Goal: Task Accomplishment & Management: Use online tool/utility

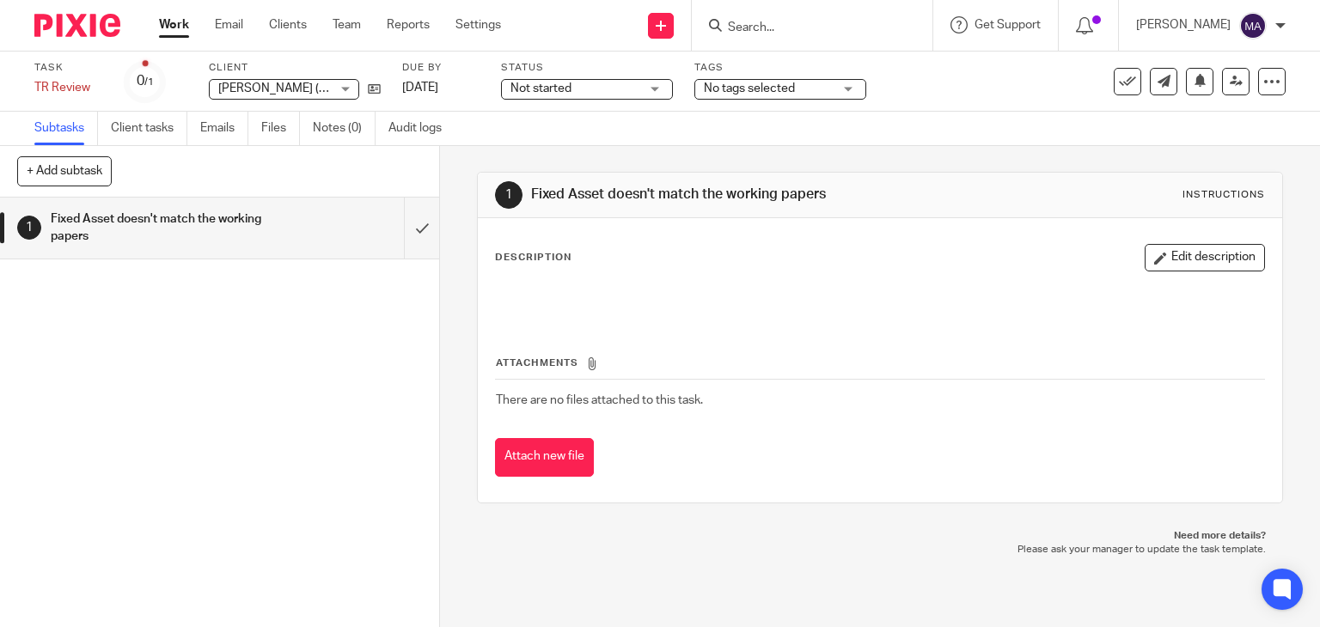
click at [184, 26] on link "Work" at bounding box center [174, 24] width 30 height 17
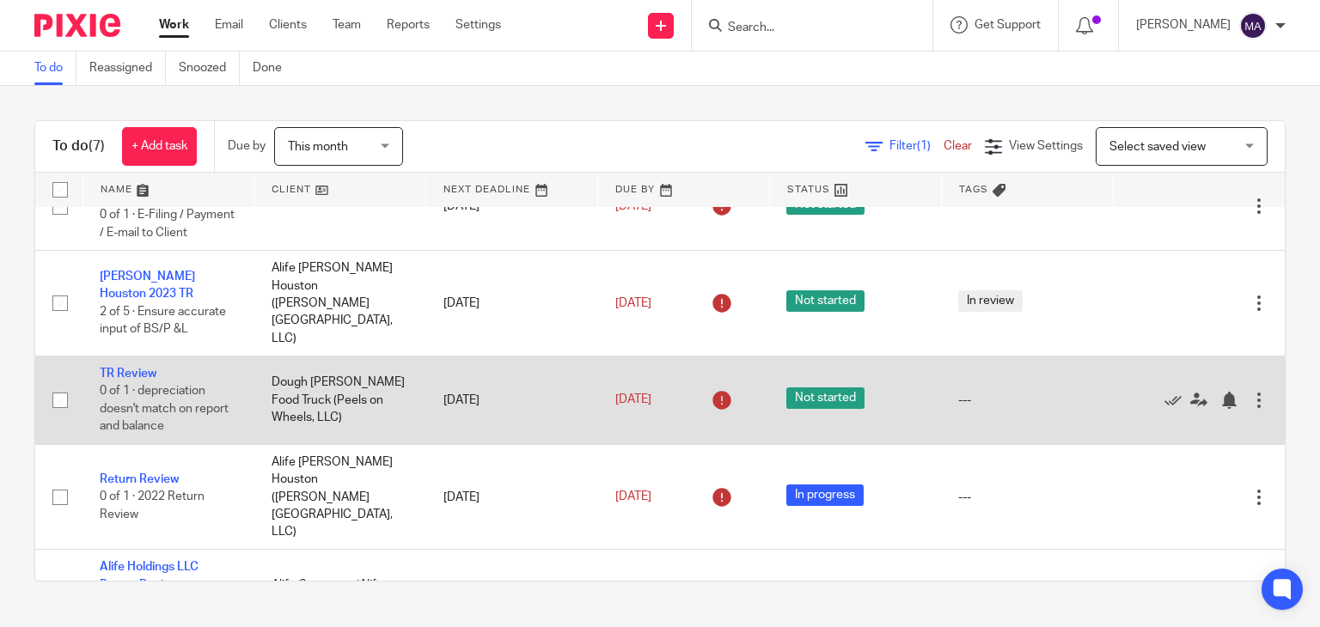
scroll to position [34, 0]
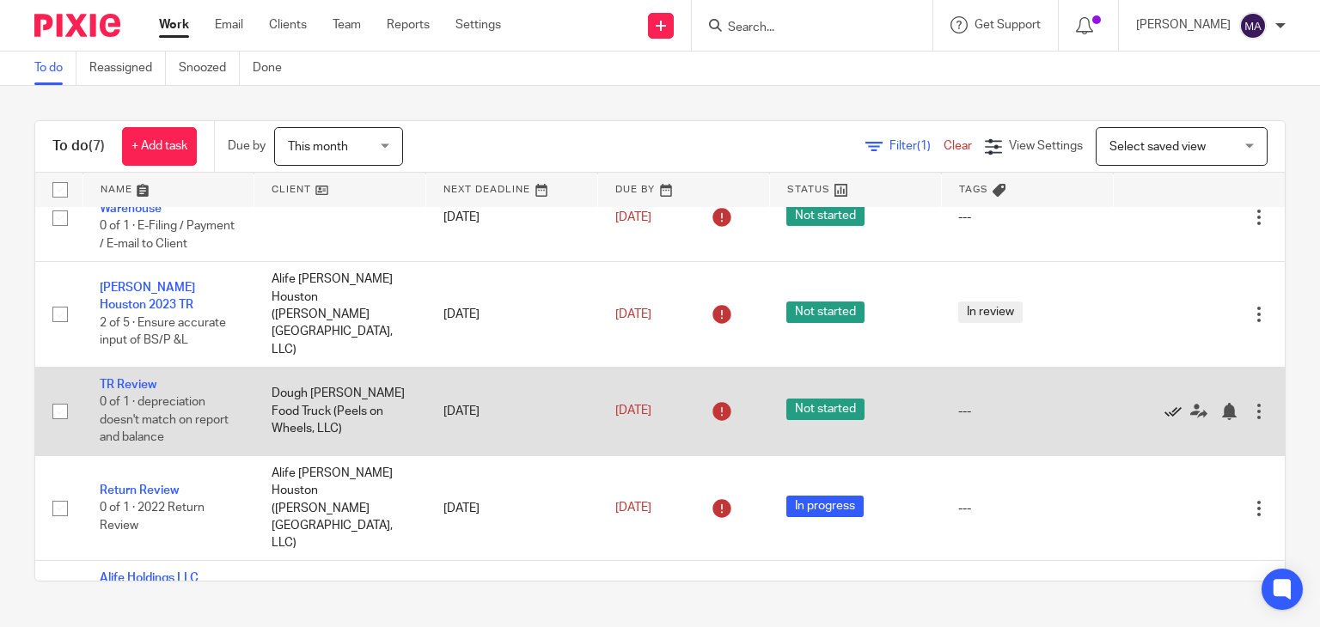
click at [1164, 403] on icon at bounding box center [1172, 411] width 17 height 17
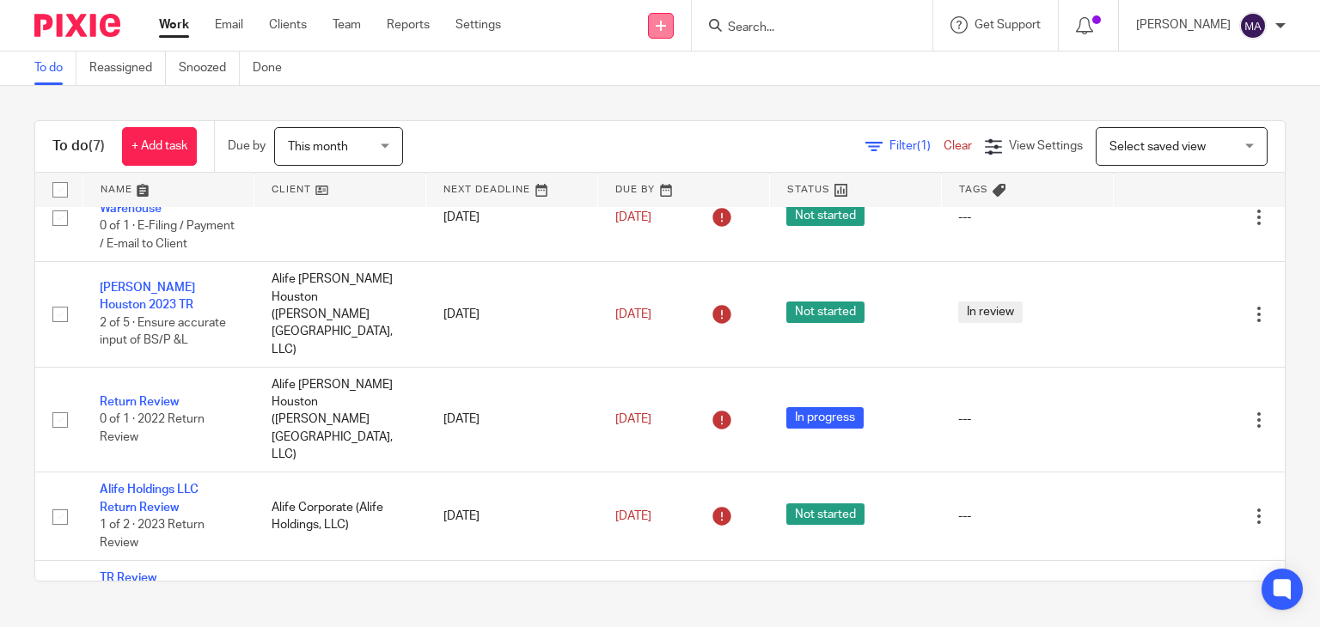
click at [666, 28] on icon at bounding box center [661, 26] width 10 height 10
click at [670, 105] on link "Create task" at bounding box center [674, 105] width 120 height 25
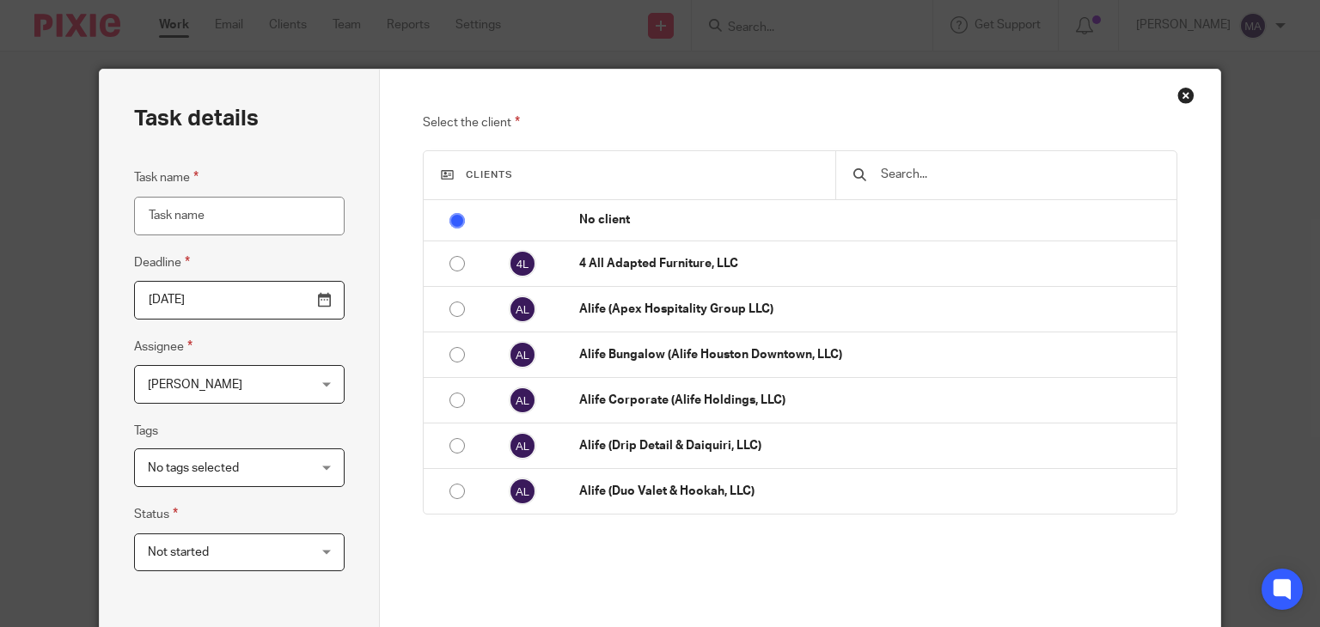
click at [292, 222] on input "Task name" at bounding box center [239, 216] width 210 height 39
type input "r"
type input "Review updated TR"
click at [986, 180] on input "text" at bounding box center [1018, 174] width 279 height 19
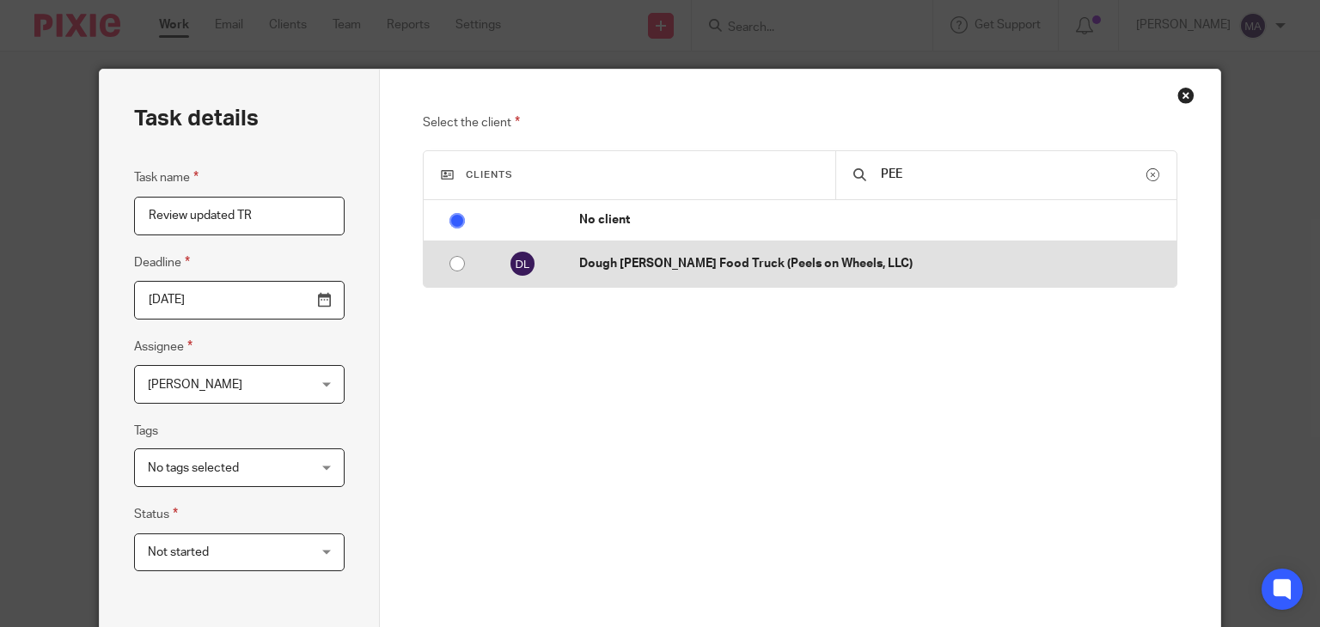
type input "PEE"
click at [923, 276] on td "Dough [PERSON_NAME] Food Truck (Peels on Wheels, LLC)" at bounding box center [868, 264] width 613 height 46
radio input "false"
radio input "true"
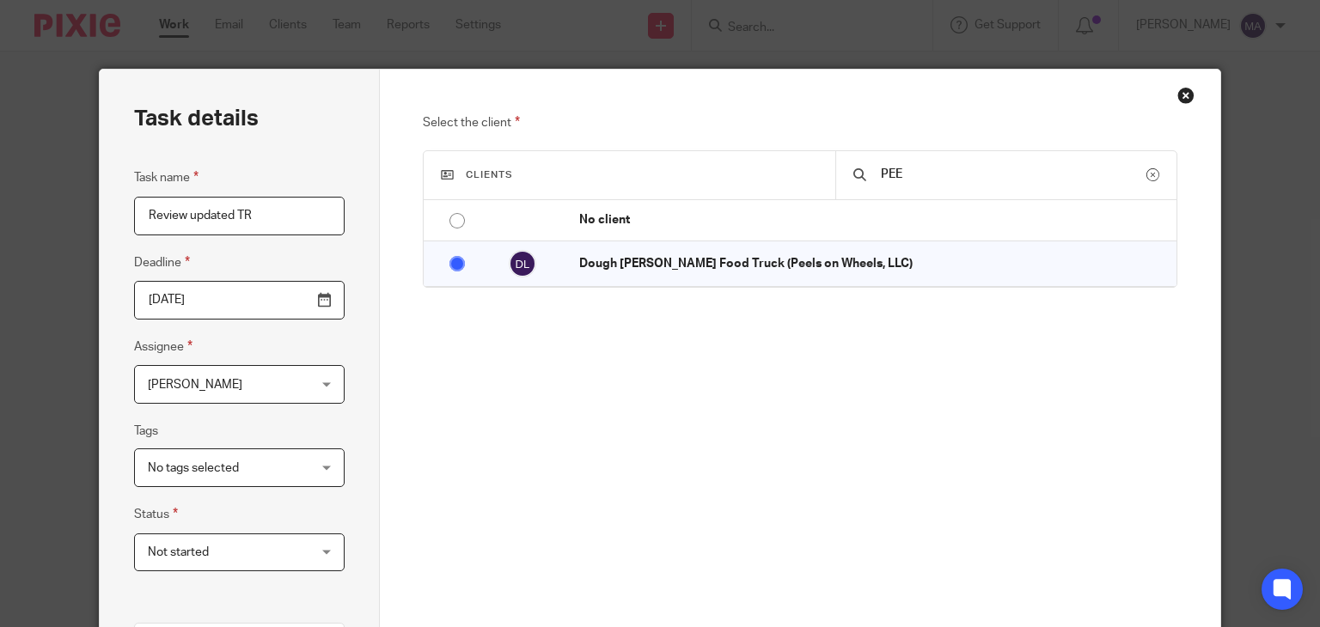
click at [281, 383] on span "[PERSON_NAME]" at bounding box center [226, 384] width 156 height 36
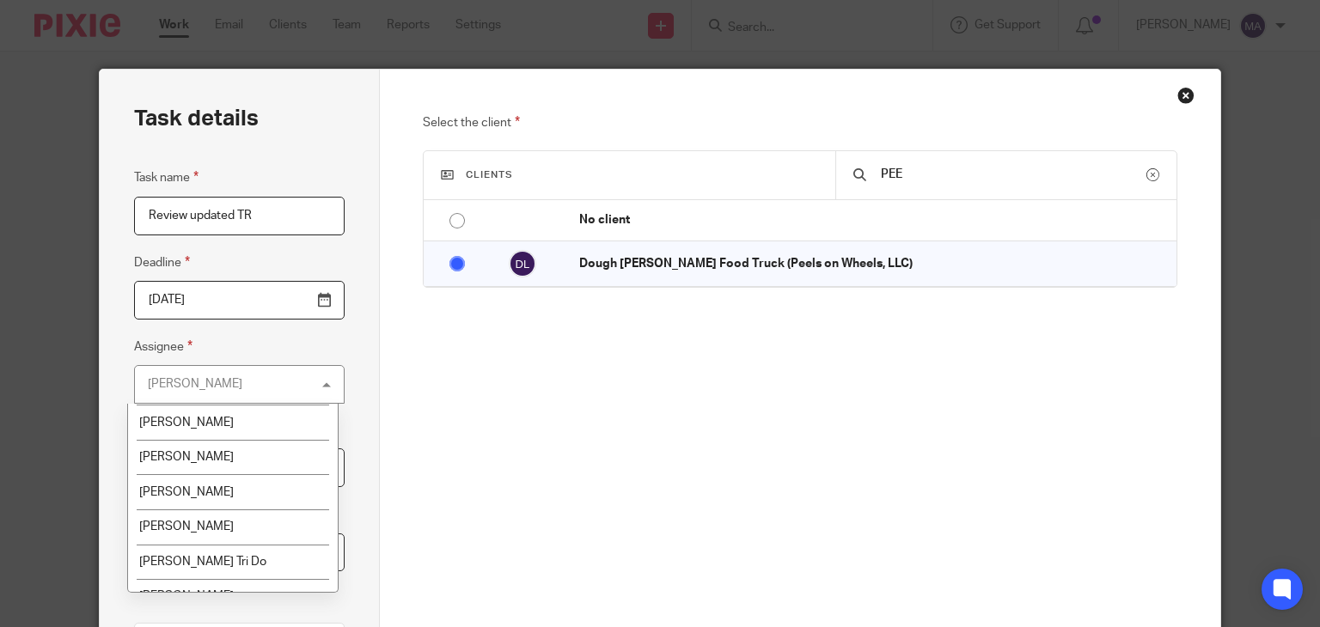
scroll to position [1632, 0]
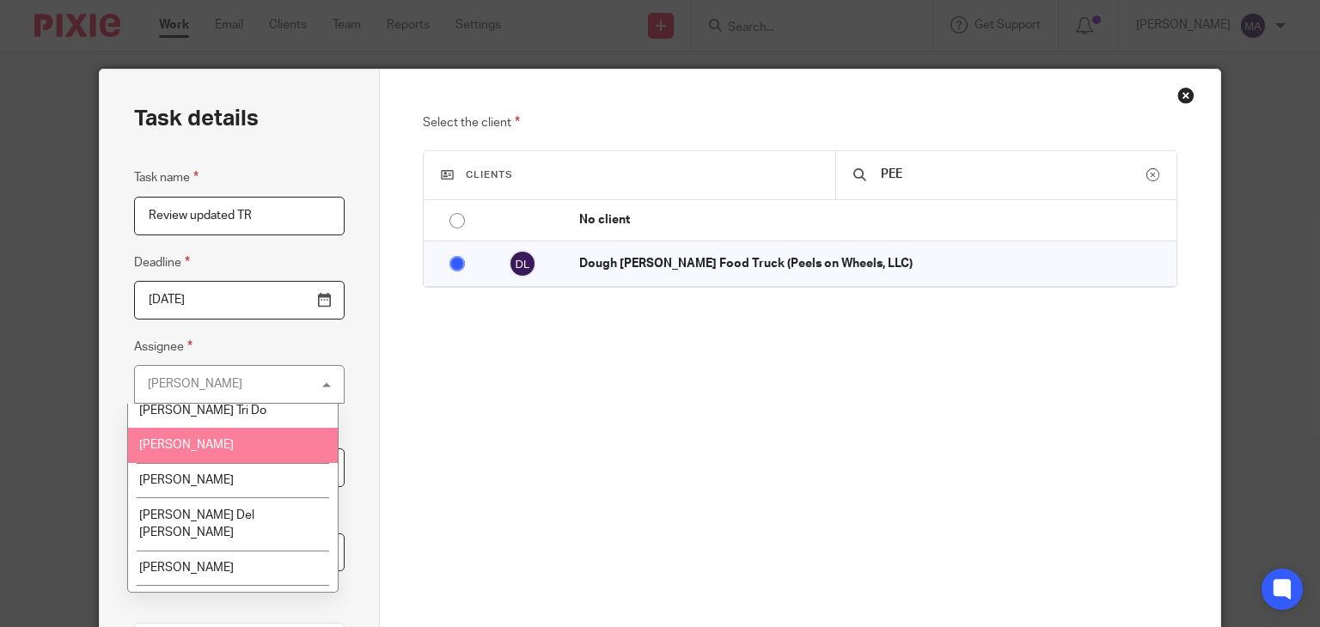
click at [230, 428] on li "Rahil Hamirani" at bounding box center [232, 445] width 209 height 35
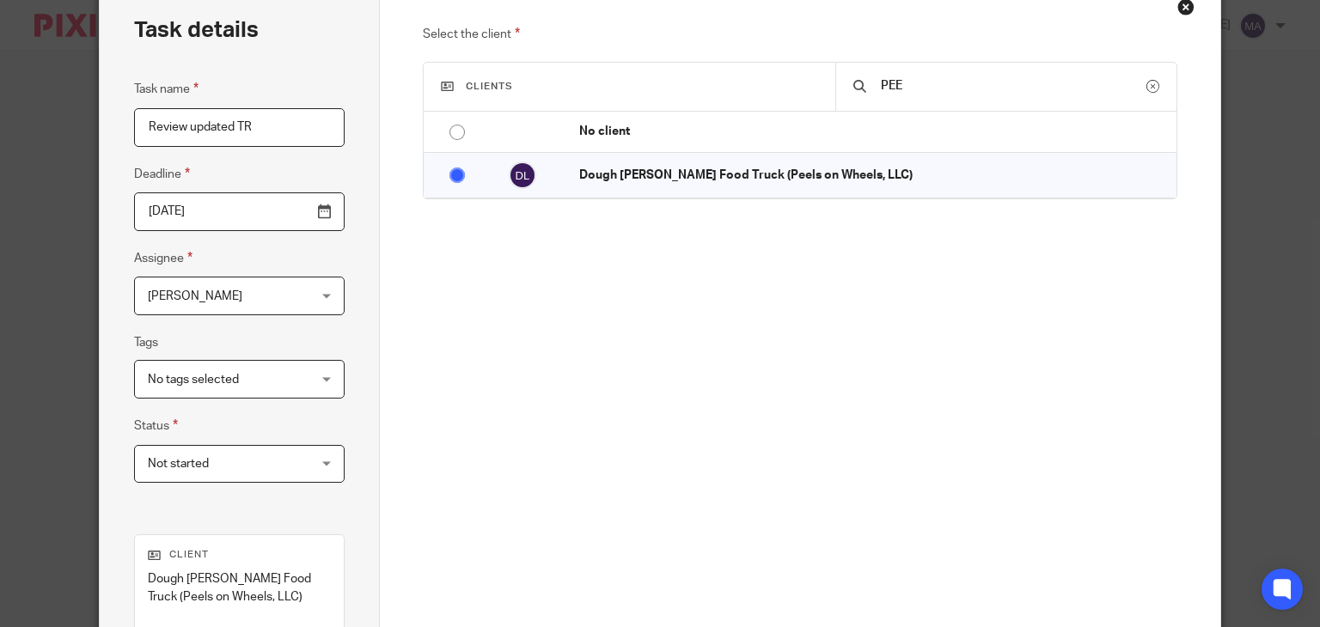
scroll to position [344, 0]
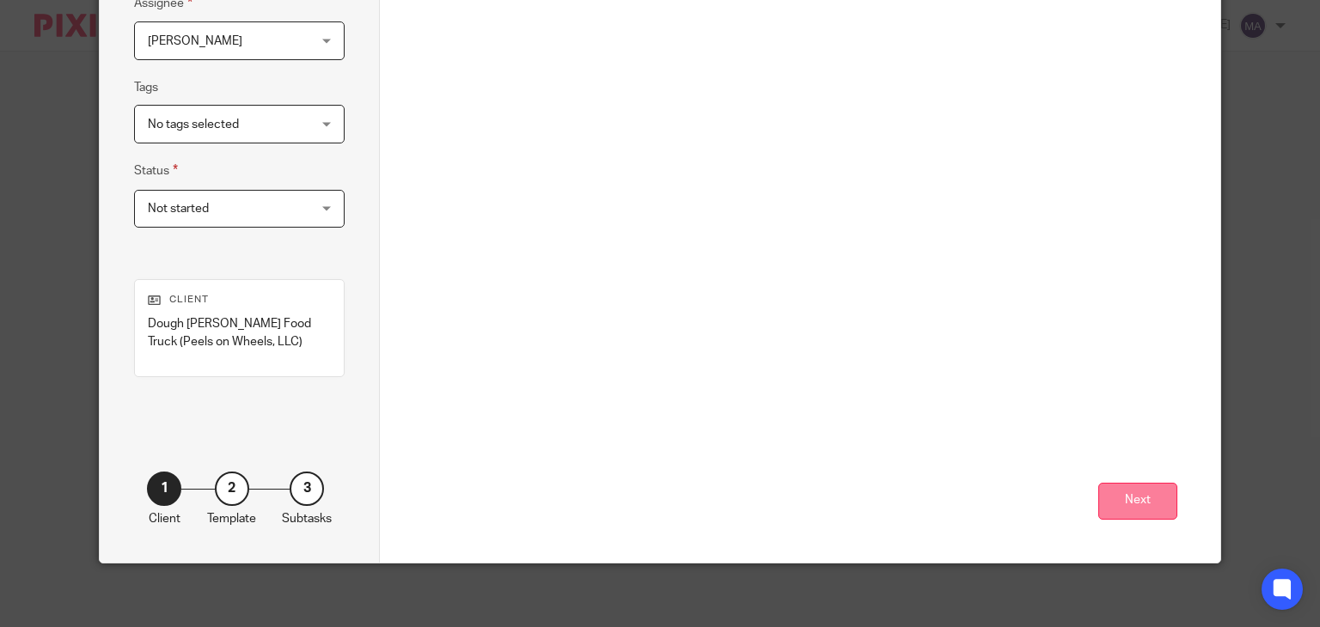
click at [1133, 504] on button "Next" at bounding box center [1137, 501] width 79 height 37
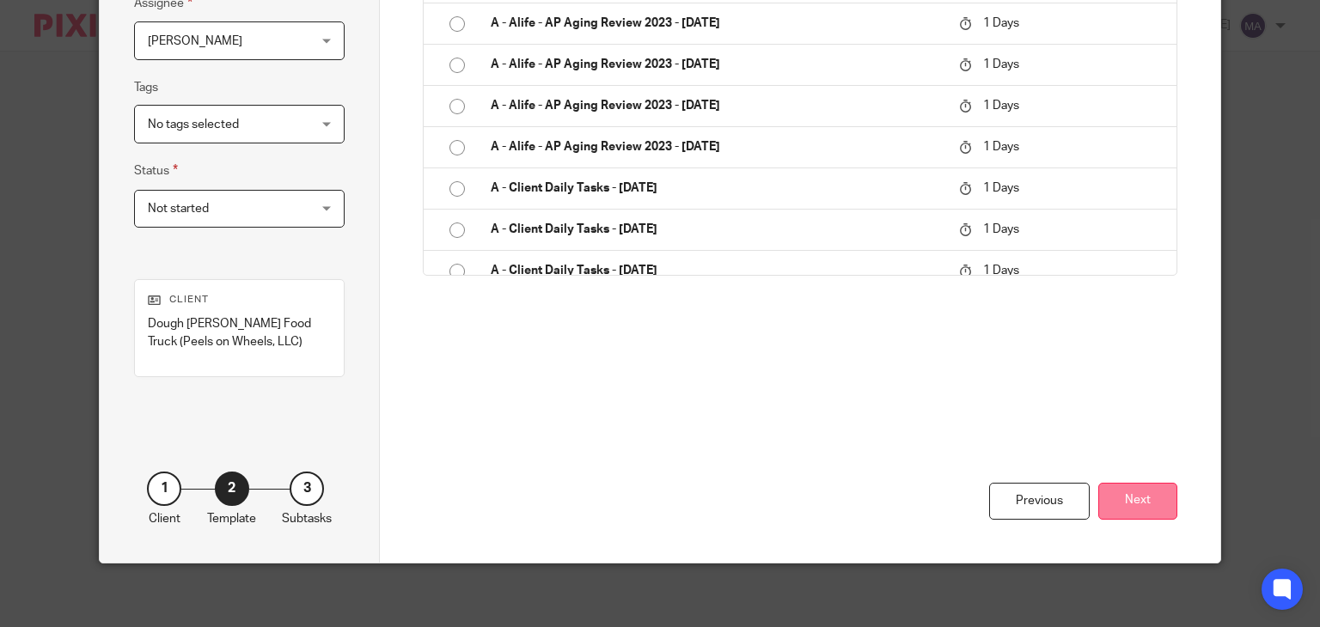
click at [1154, 498] on button "Next" at bounding box center [1137, 501] width 79 height 37
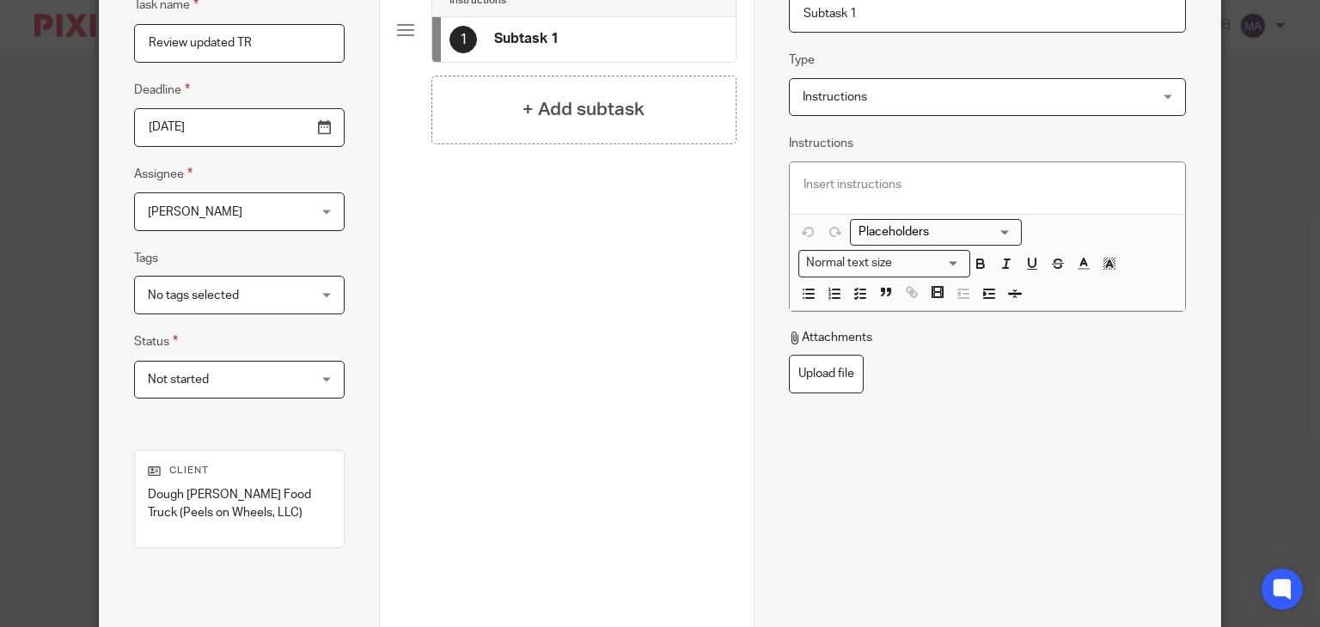
scroll to position [0, 0]
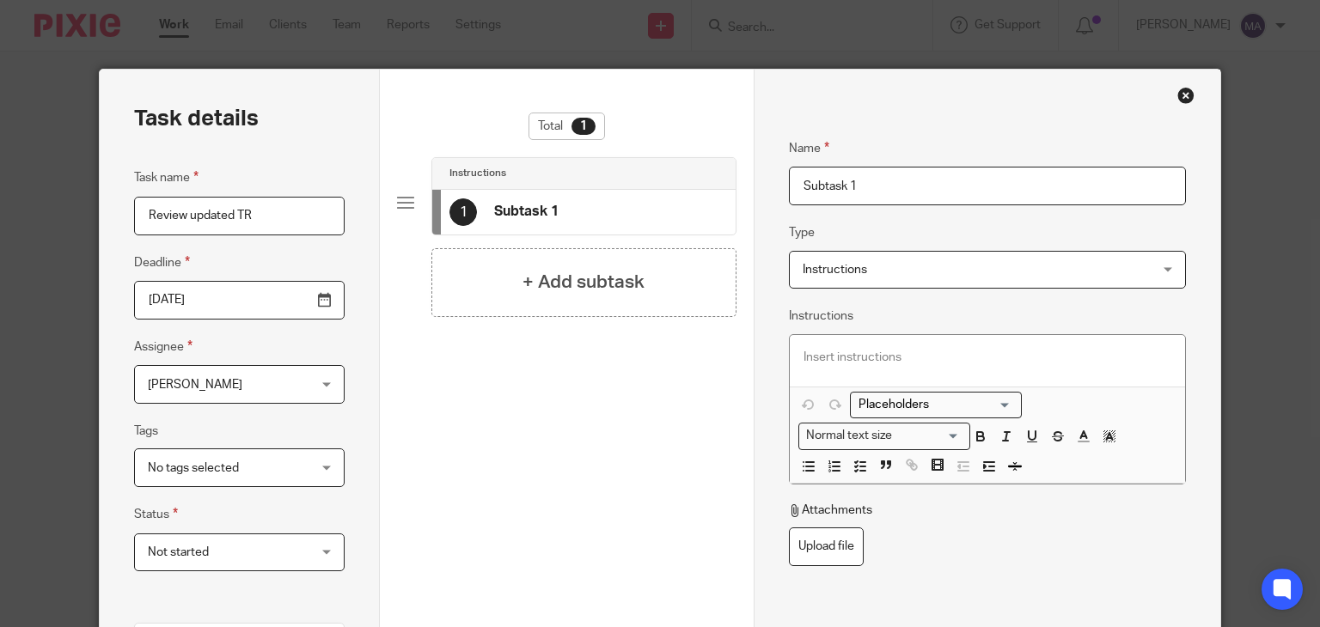
drag, startPoint x: 887, startPoint y: 182, endPoint x: 711, endPoint y: 179, distance: 175.3
click at [711, 179] on div "Task details Task name Review updated TR Deadline 2025-08-12 Assignee Rahil Ham…" at bounding box center [660, 488] width 1120 height 837
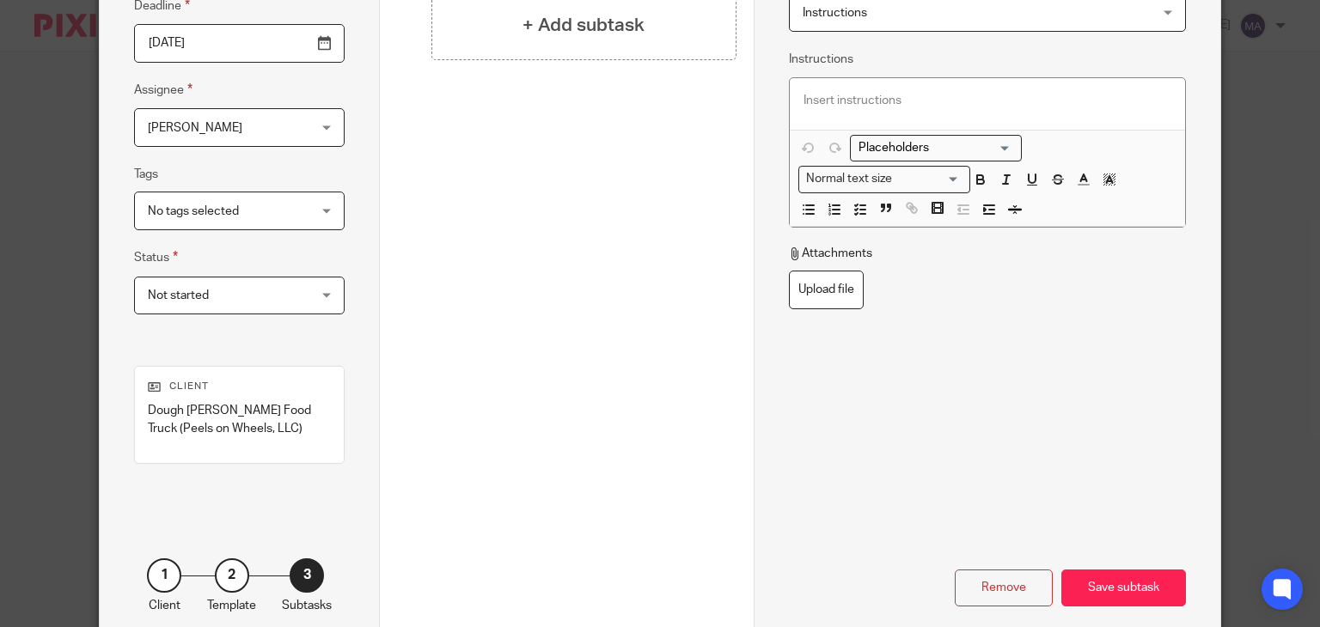
scroll to position [258, 0]
type input "Review 2023 TR"
click at [1102, 591] on div "Save subtask" at bounding box center [1123, 587] width 125 height 37
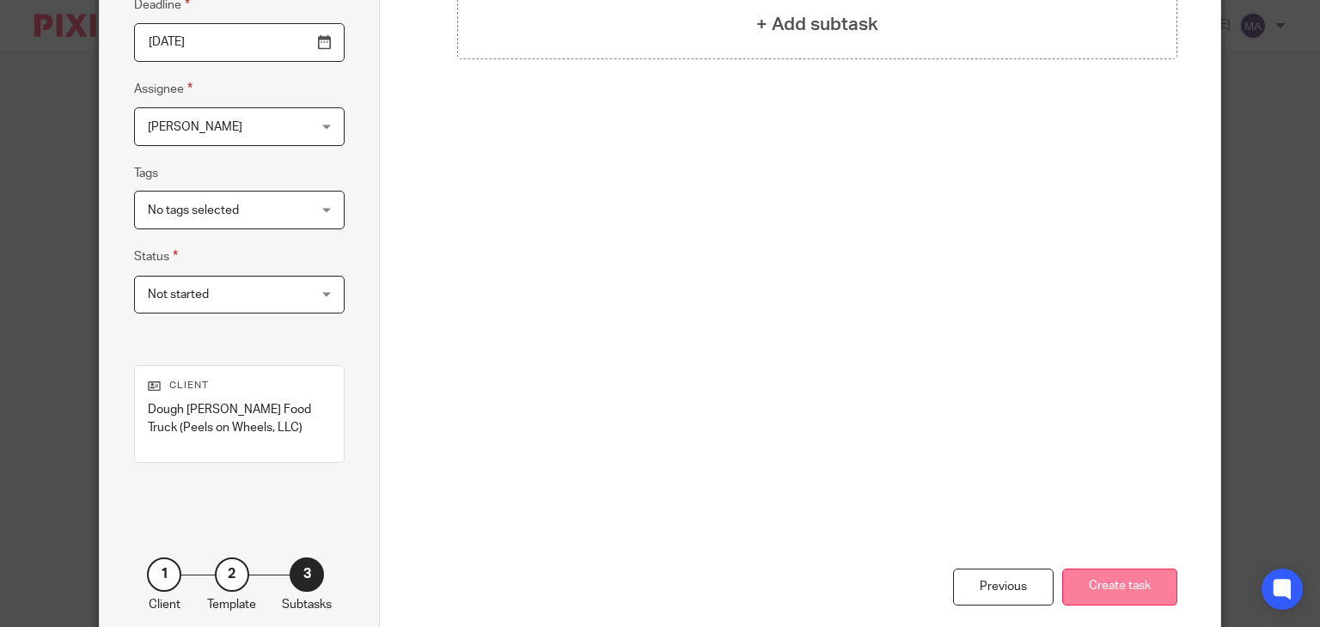
click at [1129, 589] on button "Create task" at bounding box center [1119, 587] width 115 height 37
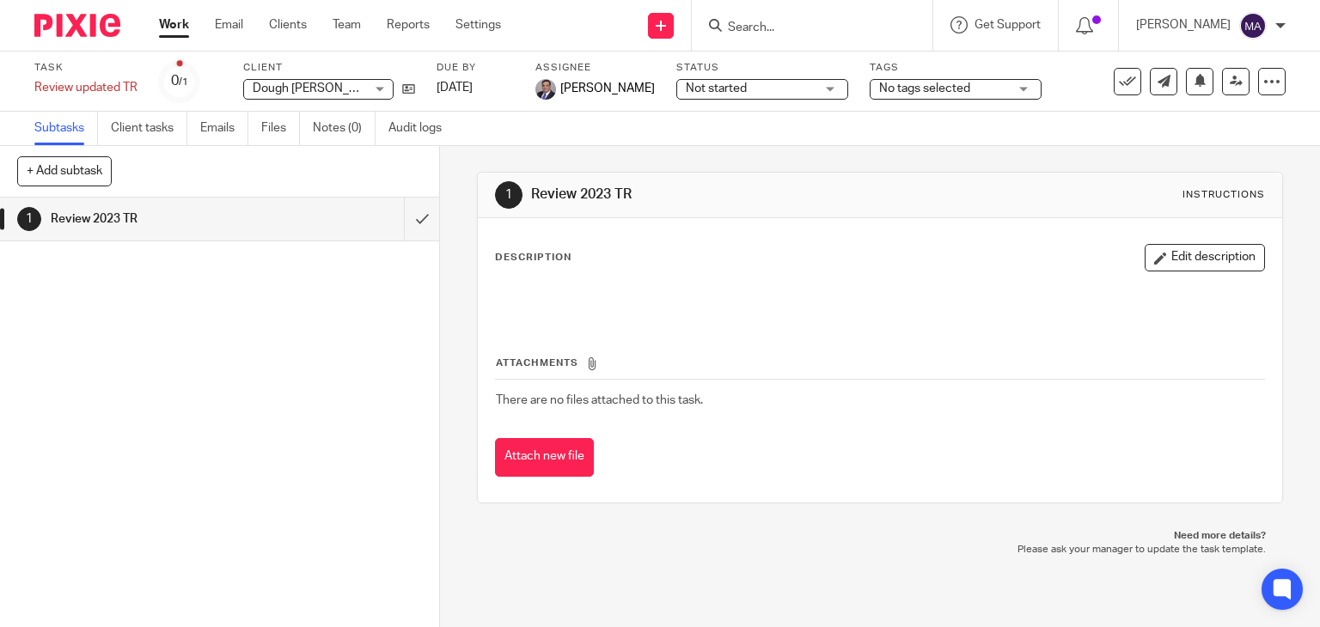
click at [165, 26] on link "Work" at bounding box center [174, 24] width 30 height 17
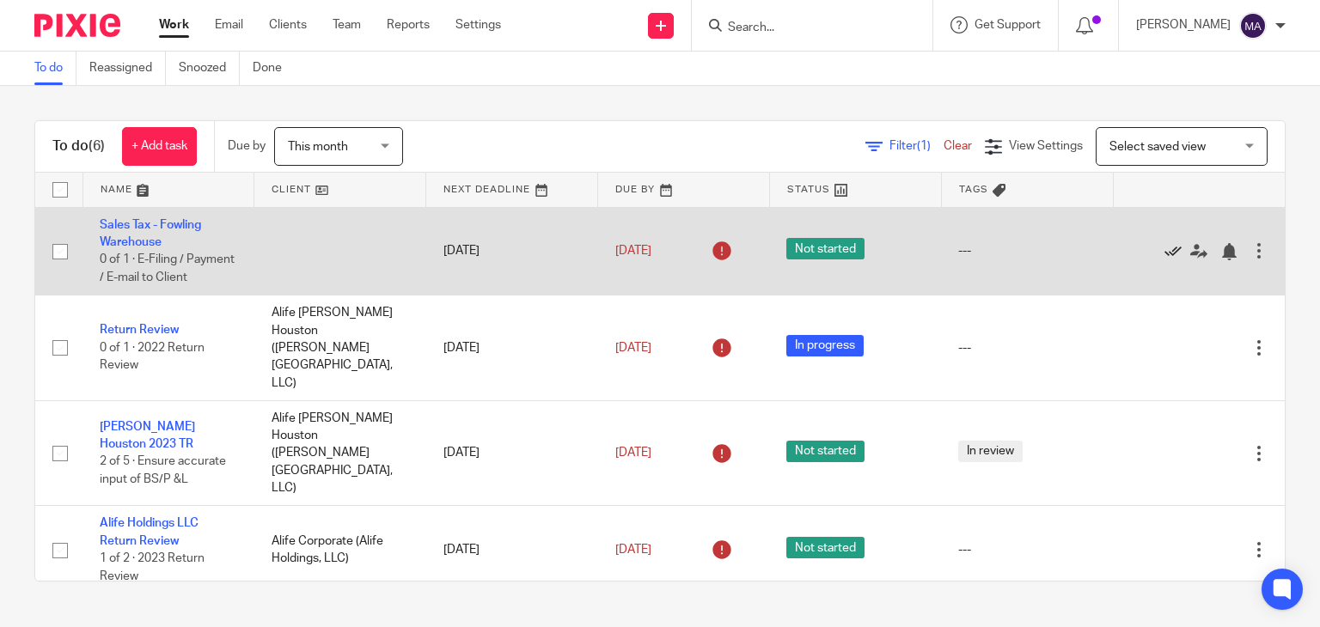
click at [1164, 259] on icon at bounding box center [1172, 251] width 17 height 17
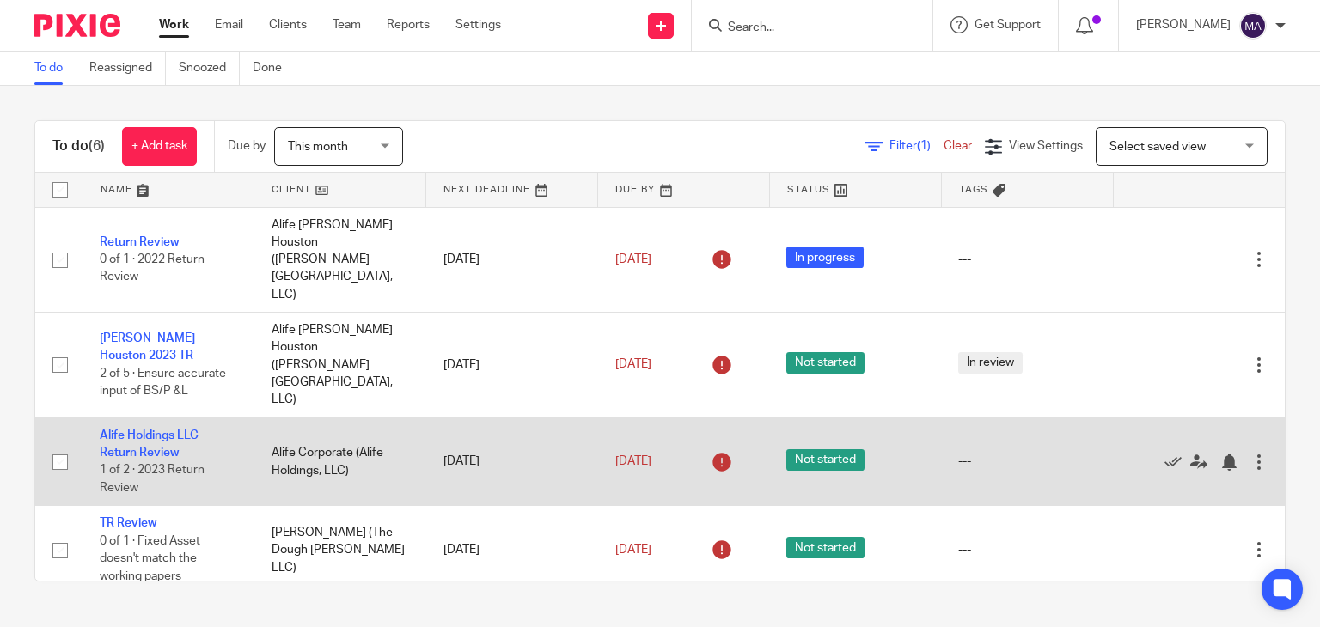
click at [1250, 454] on div at bounding box center [1258, 462] width 17 height 17
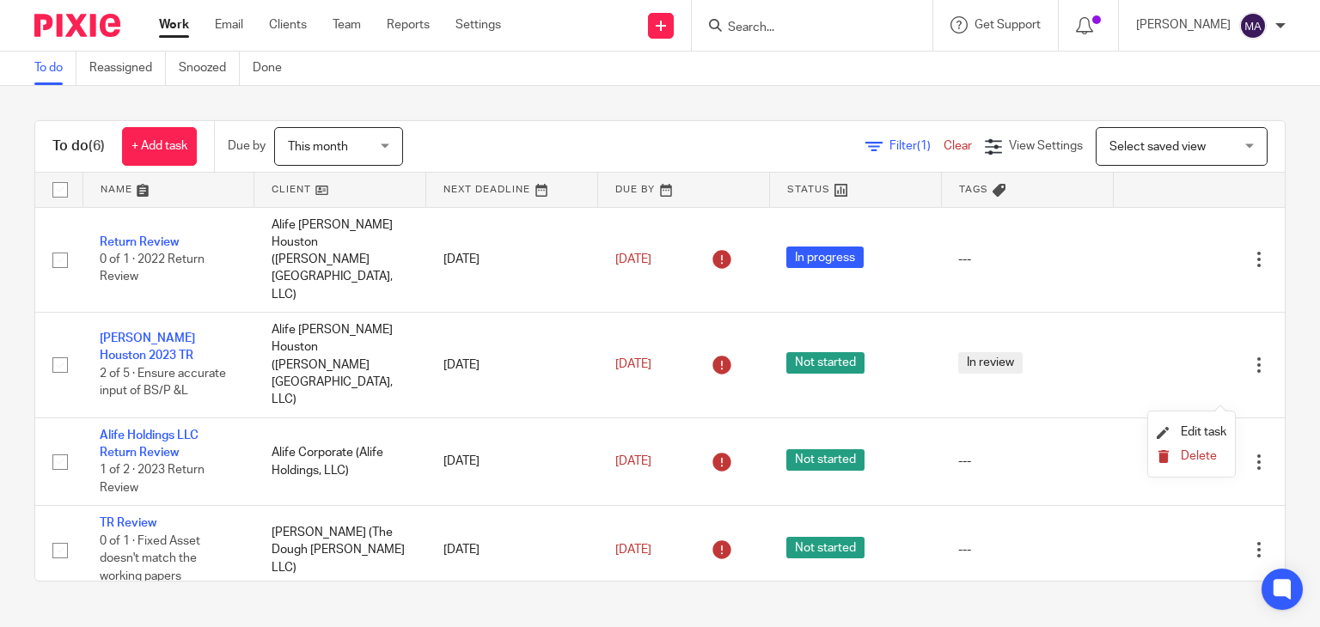
click at [1187, 454] on span "Delete" at bounding box center [1198, 456] width 36 height 12
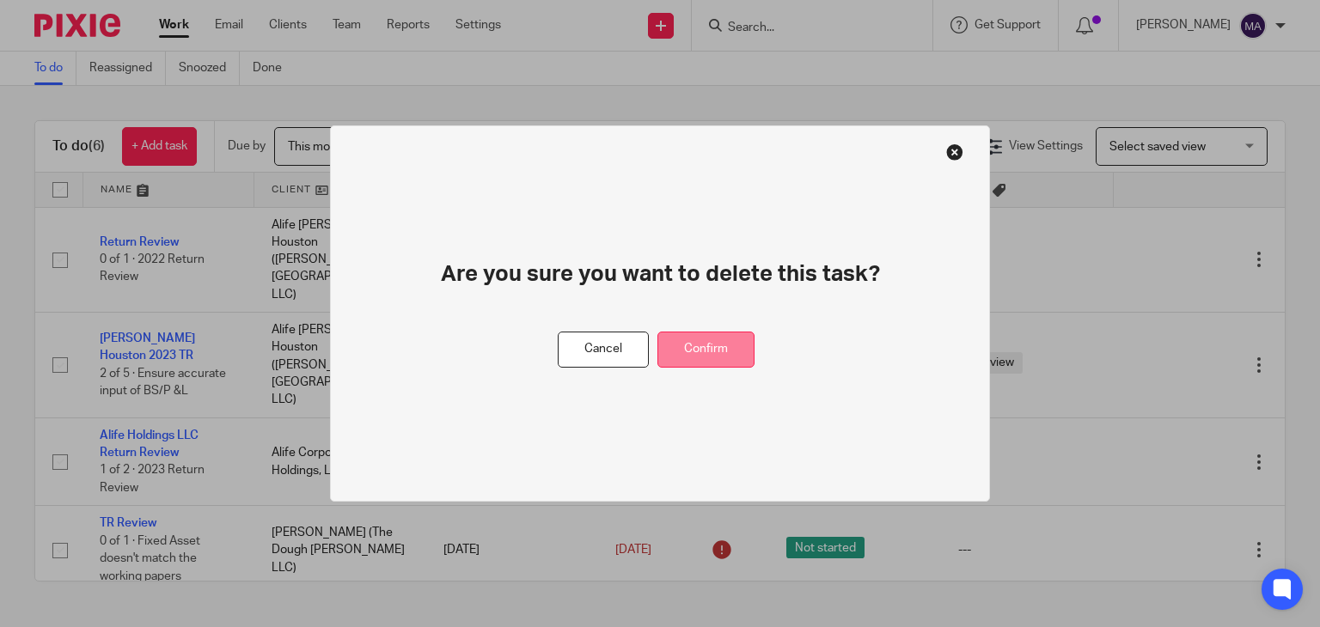
click at [717, 350] on button "Confirm" at bounding box center [705, 350] width 97 height 37
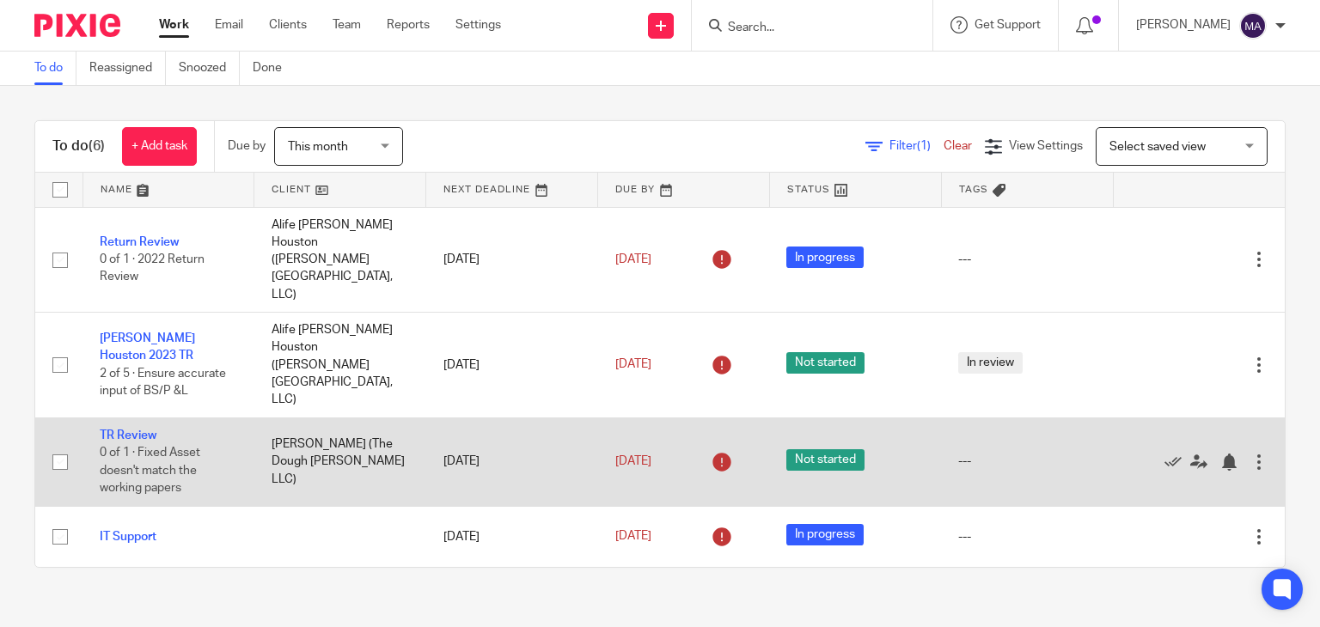
click at [827, 449] on span "Not started" at bounding box center [825, 459] width 78 height 21
click at [134, 430] on link "TR Review" at bounding box center [128, 436] width 57 height 12
